Goal: Navigation & Orientation: Find specific page/section

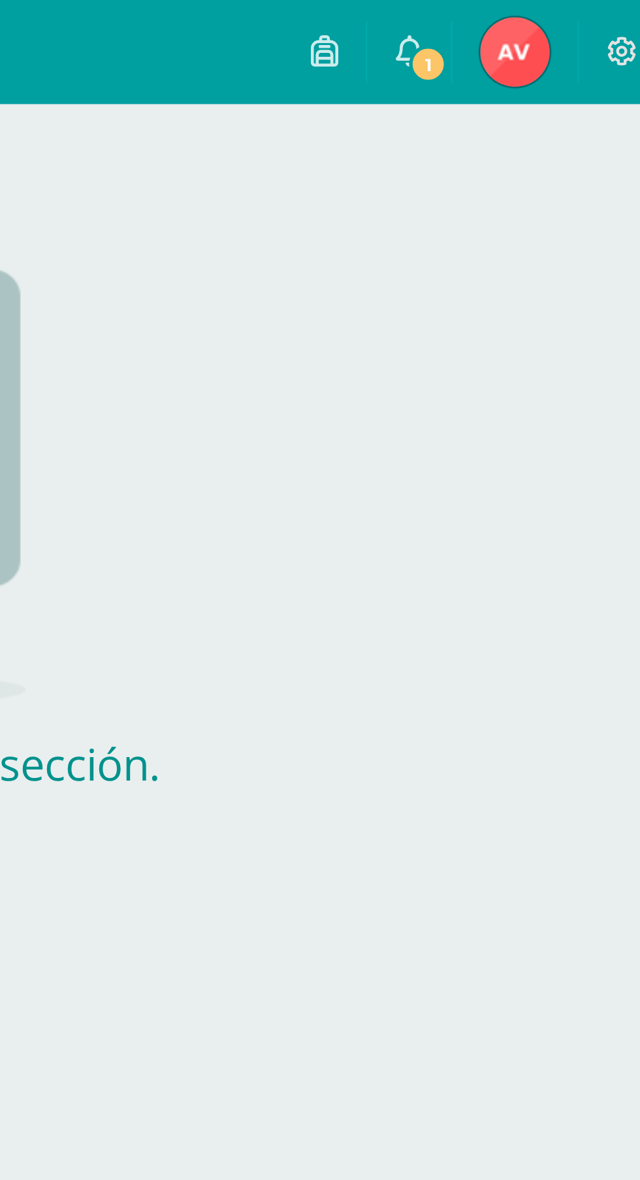
click at [540, 24] on span "1" at bounding box center [540, 24] width 14 height 14
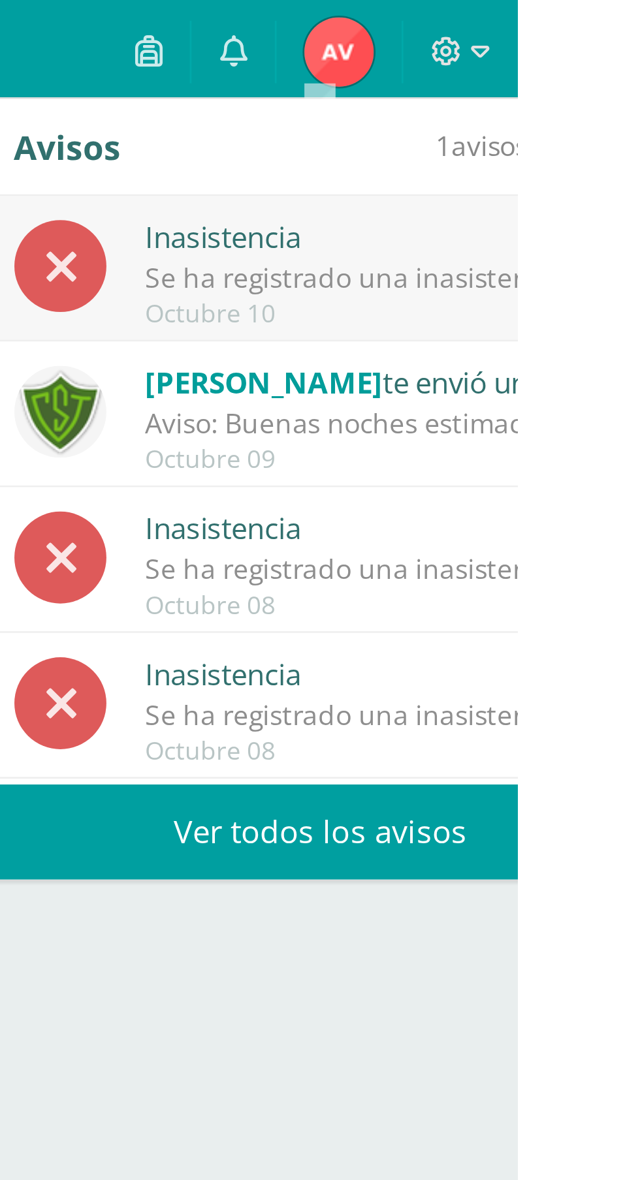
click at [626, 150] on div "[PERSON_NAME] te envió un aviso" at bounding box center [589, 143] width 181 height 17
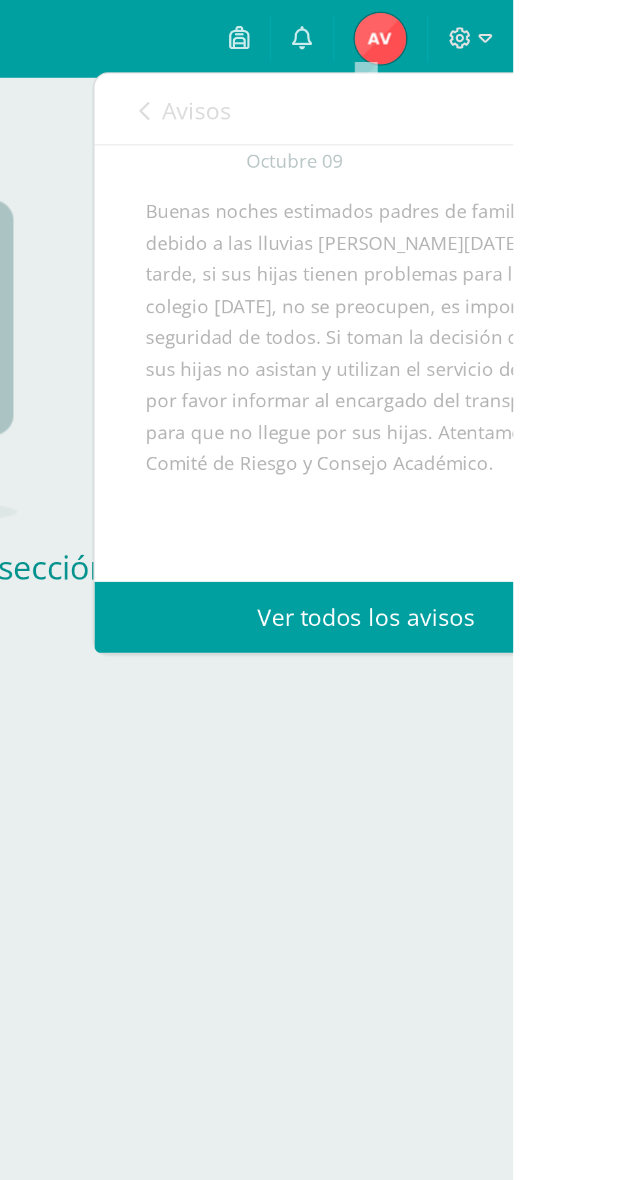
scroll to position [69, 0]
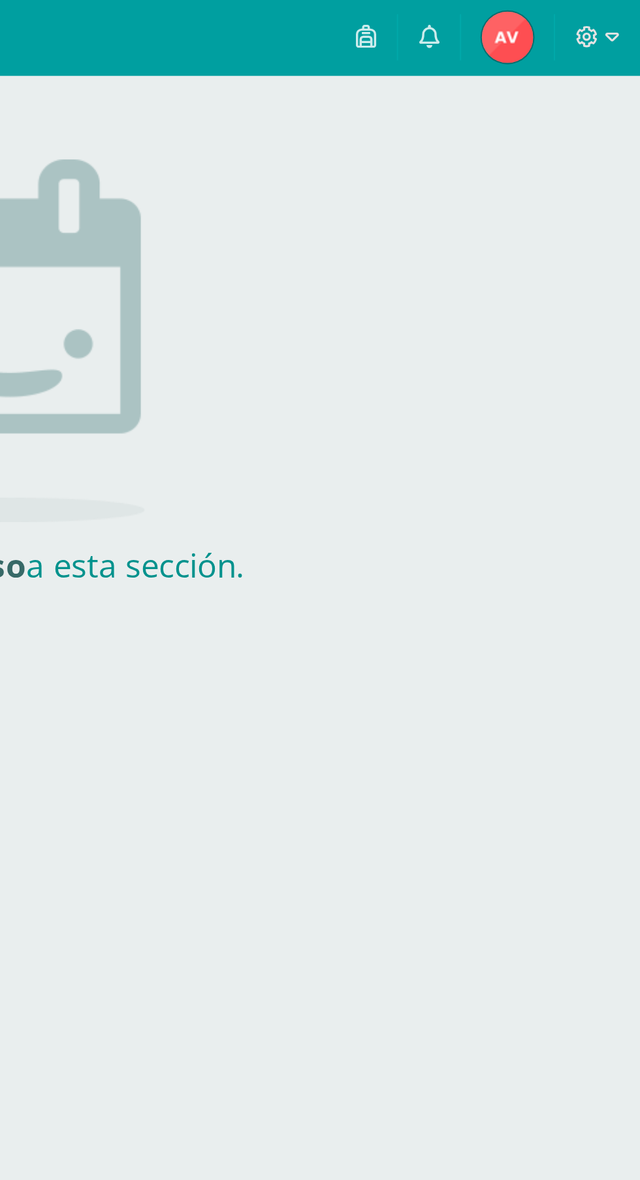
click at [502, 27] on link at bounding box center [500, 19] width 31 height 39
click at [557, 16] on link "[PERSON_NAME] Tutor" at bounding box center [572, 19] width 47 height 39
click at [536, 20] on icon at bounding box center [532, 19] width 10 height 12
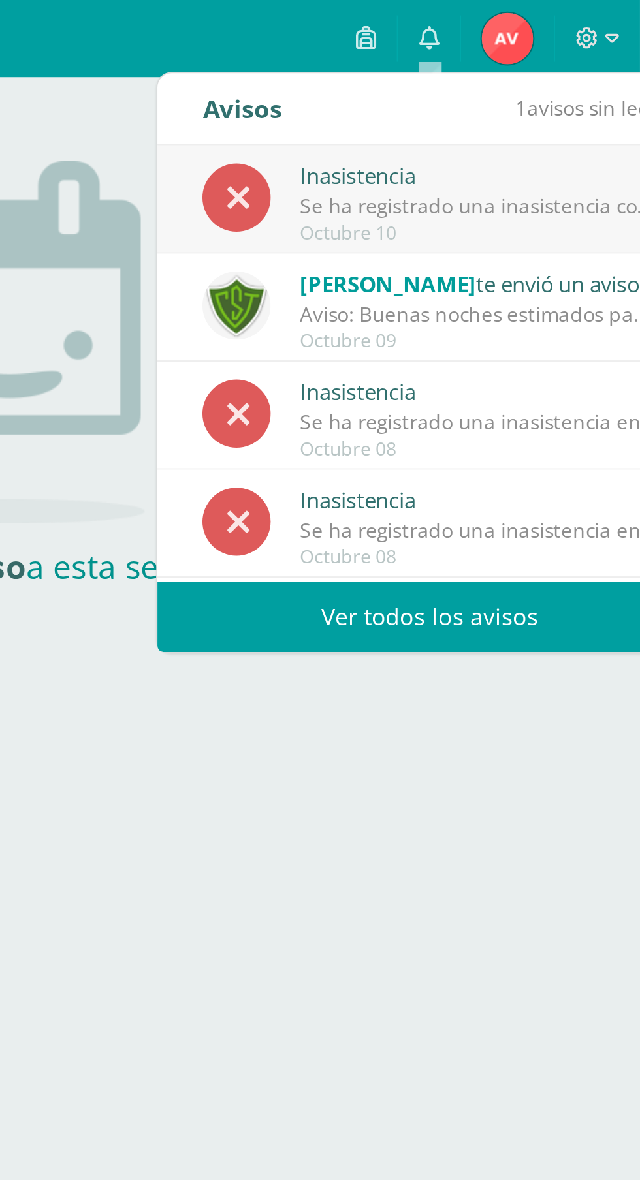
click at [557, 114] on div "Octubre 10" at bounding box center [557, 118] width 181 height 11
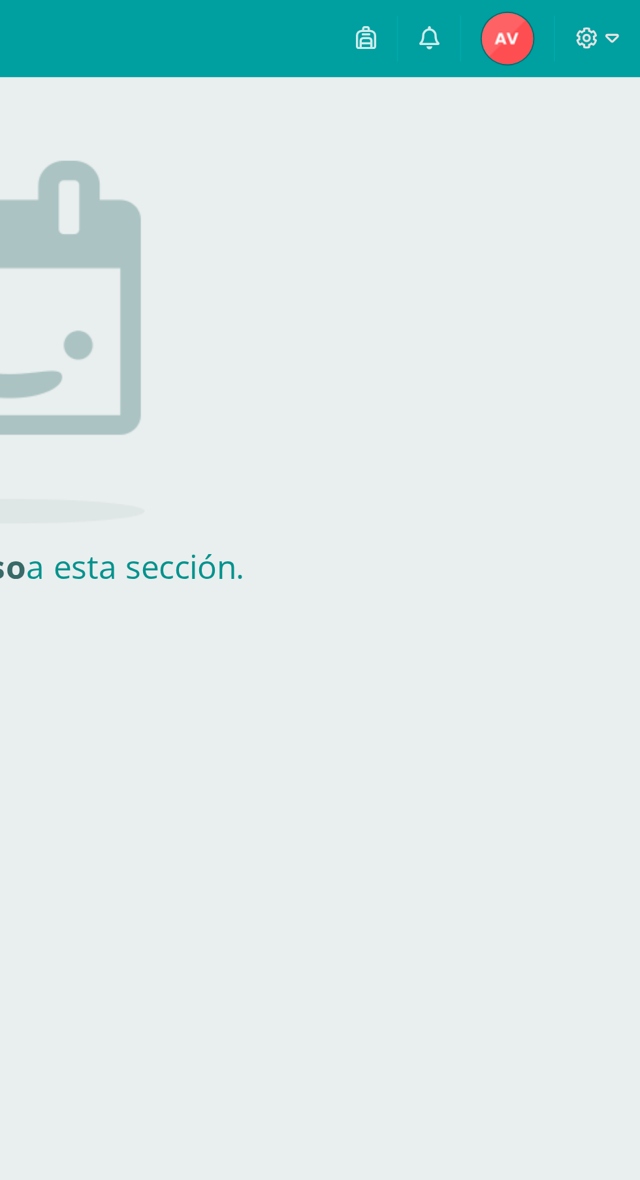
click at [516, 309] on html "Archivos Cerrar panel Configuración Cerrar sesión [PERSON_NAME] Tutor 1 0 No ti…" at bounding box center [320, 154] width 640 height 309
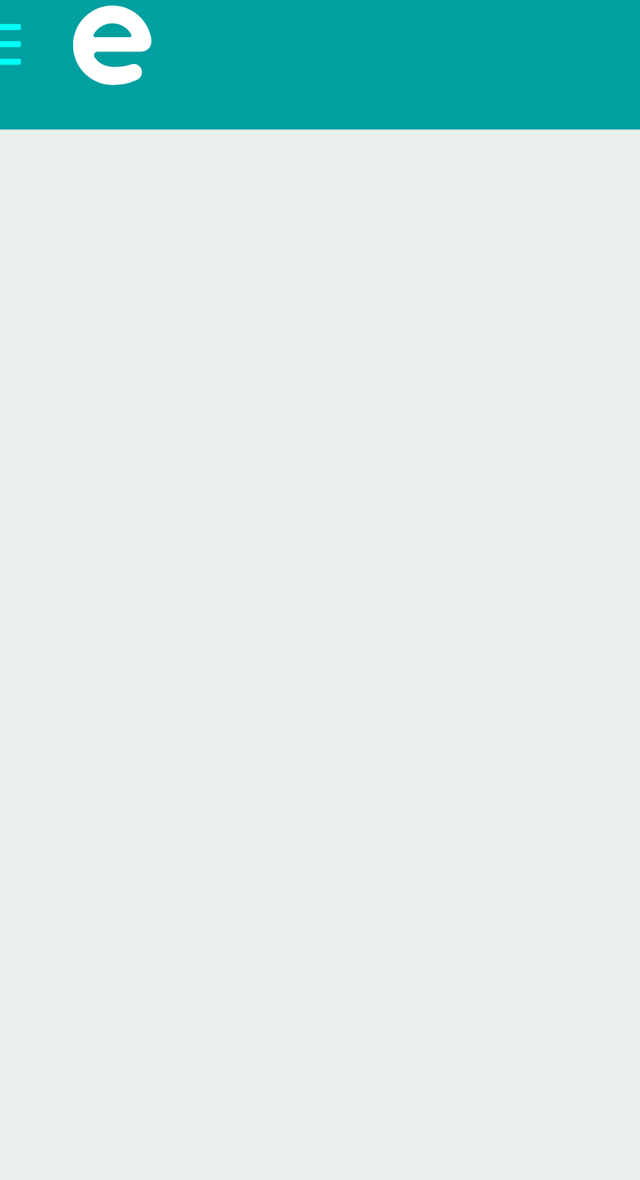
click at [6, 24] on span at bounding box center [26, 19] width 52 height 39
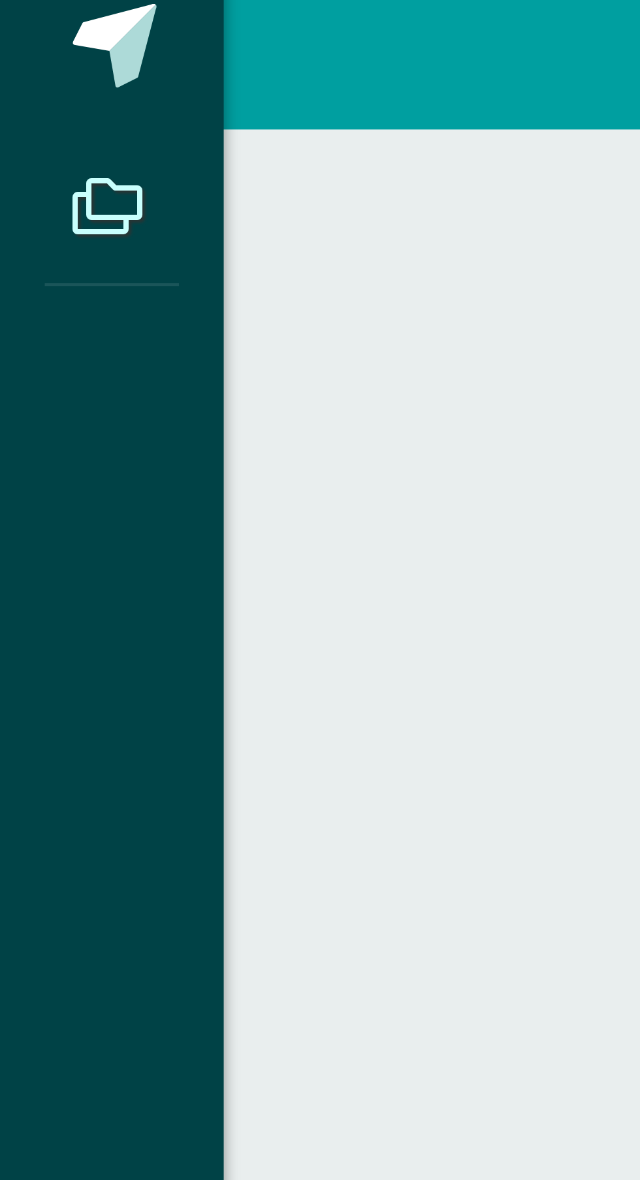
click at [29, 59] on icon at bounding box center [25, 57] width 16 height 13
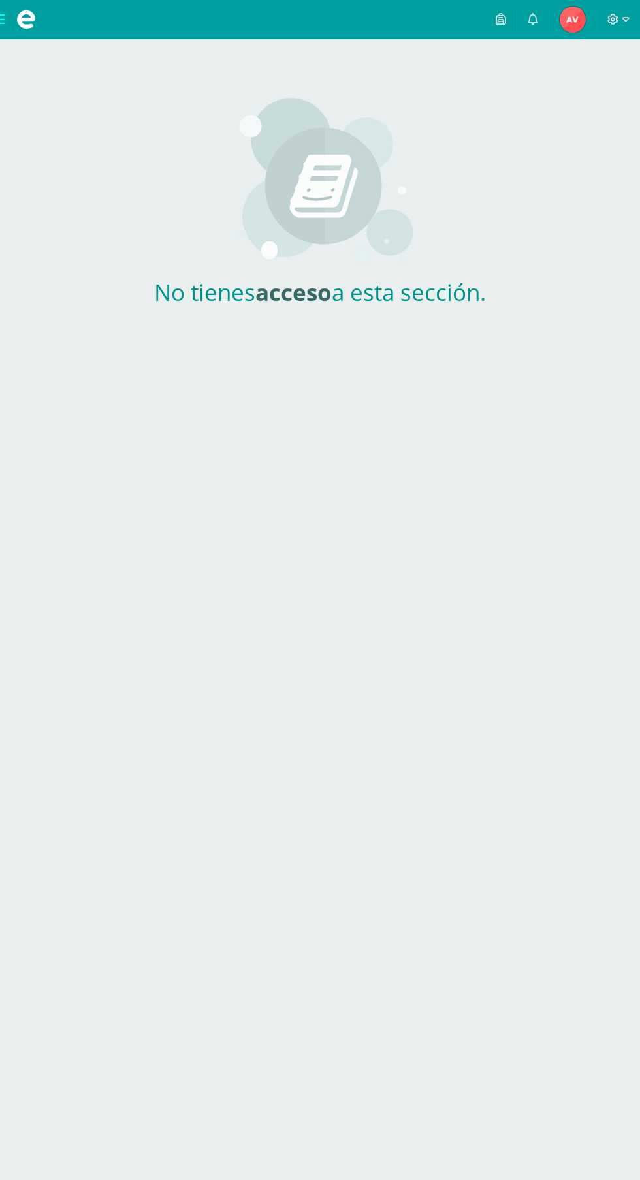
click at [25, 25] on span at bounding box center [26, 20] width 20 height 20
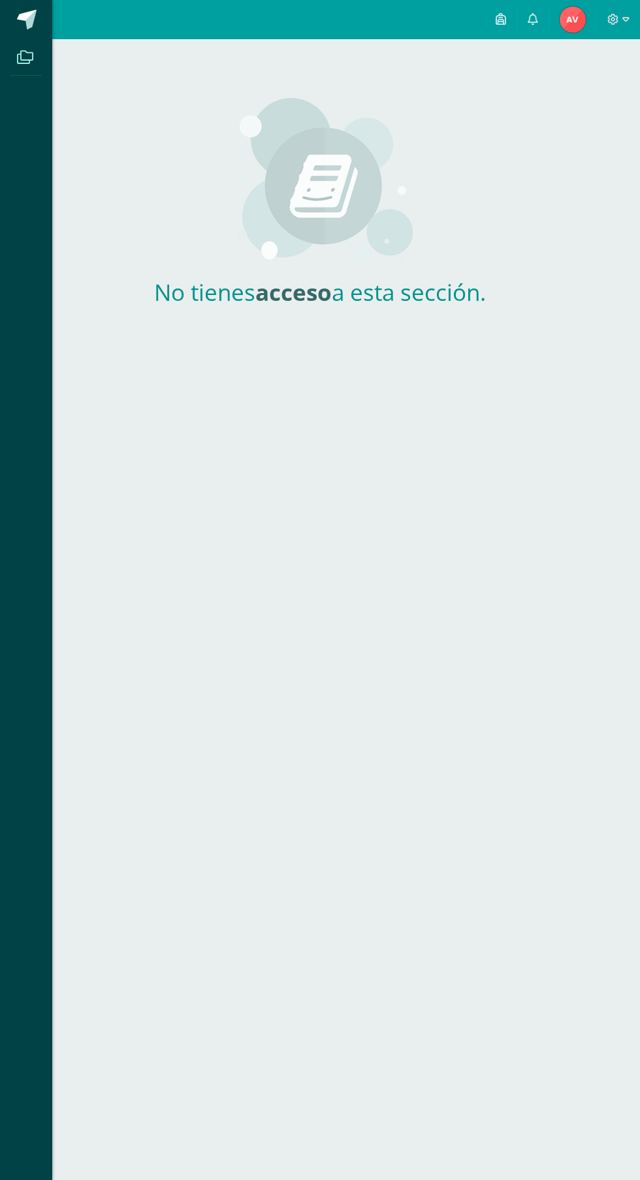
click at [34, 16] on span at bounding box center [27, 20] width 20 height 20
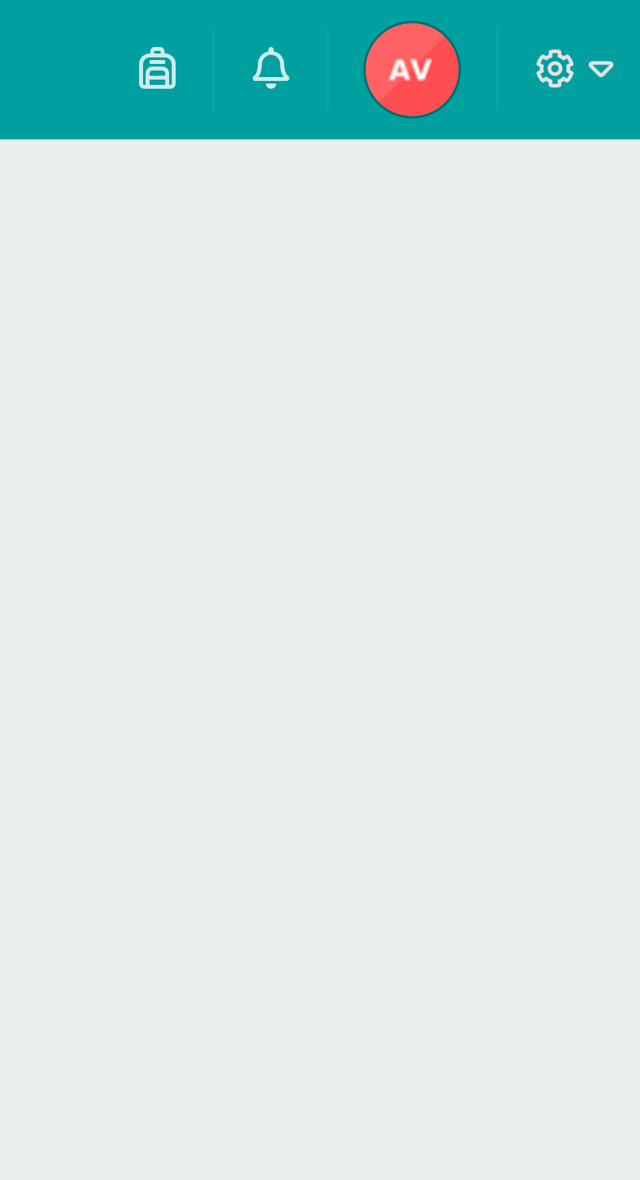
click at [576, 19] on img at bounding box center [572, 20] width 26 height 26
click at [625, 19] on icon at bounding box center [625, 20] width 7 height 12
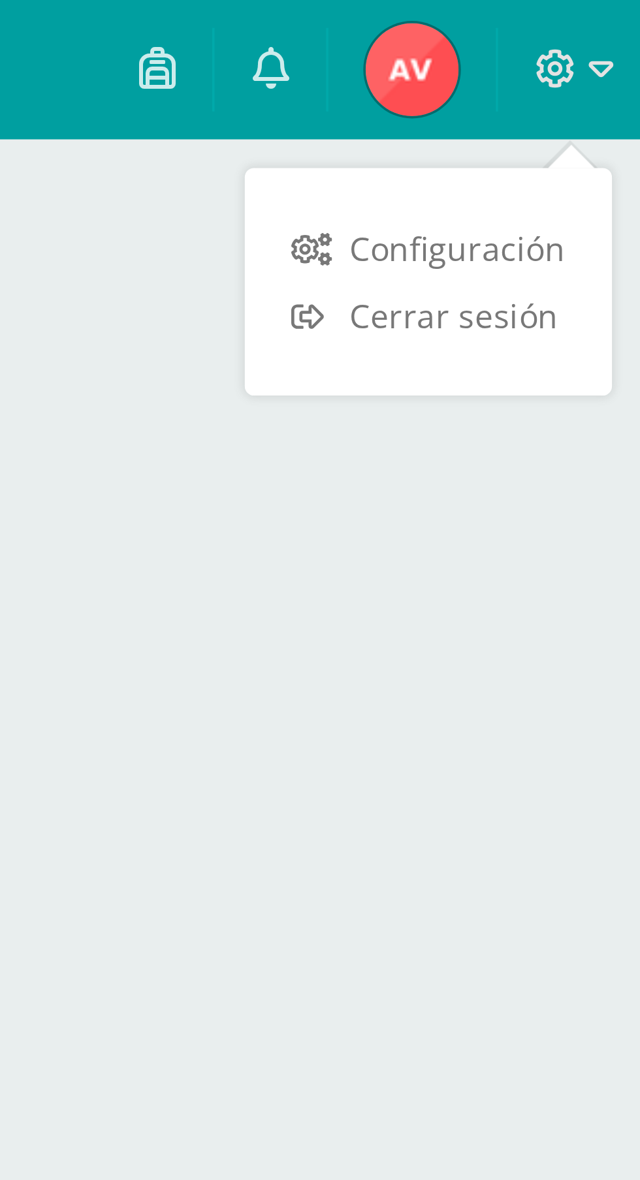
click at [593, 163] on div "No tienes acceso a esta sección." at bounding box center [320, 168] width 640 height 259
